Goal: Register for event/course

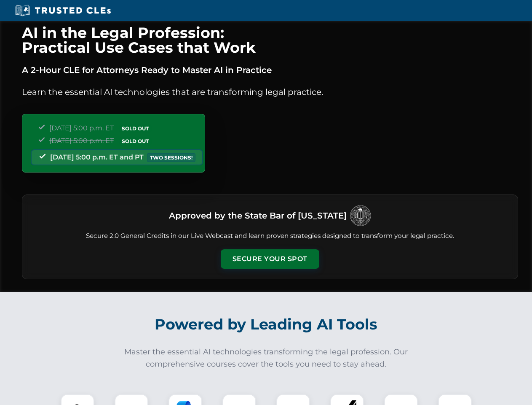
click at [270, 259] on button "Secure Your Spot" at bounding box center [270, 258] width 99 height 19
click at [78, 399] on img at bounding box center [77, 410] width 24 height 24
click at [131, 399] on div at bounding box center [132, 411] width 34 height 34
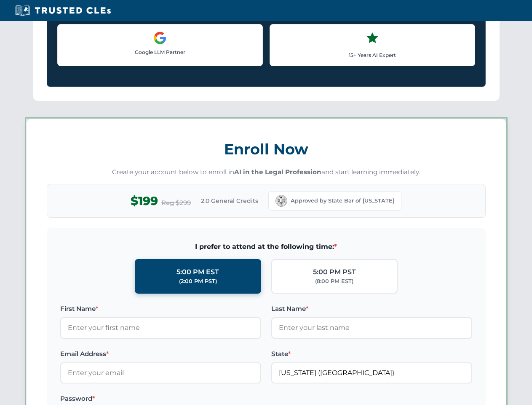
click at [239, 399] on label "Password *" at bounding box center [160, 398] width 201 height 10
